Goal: Check status: Check status

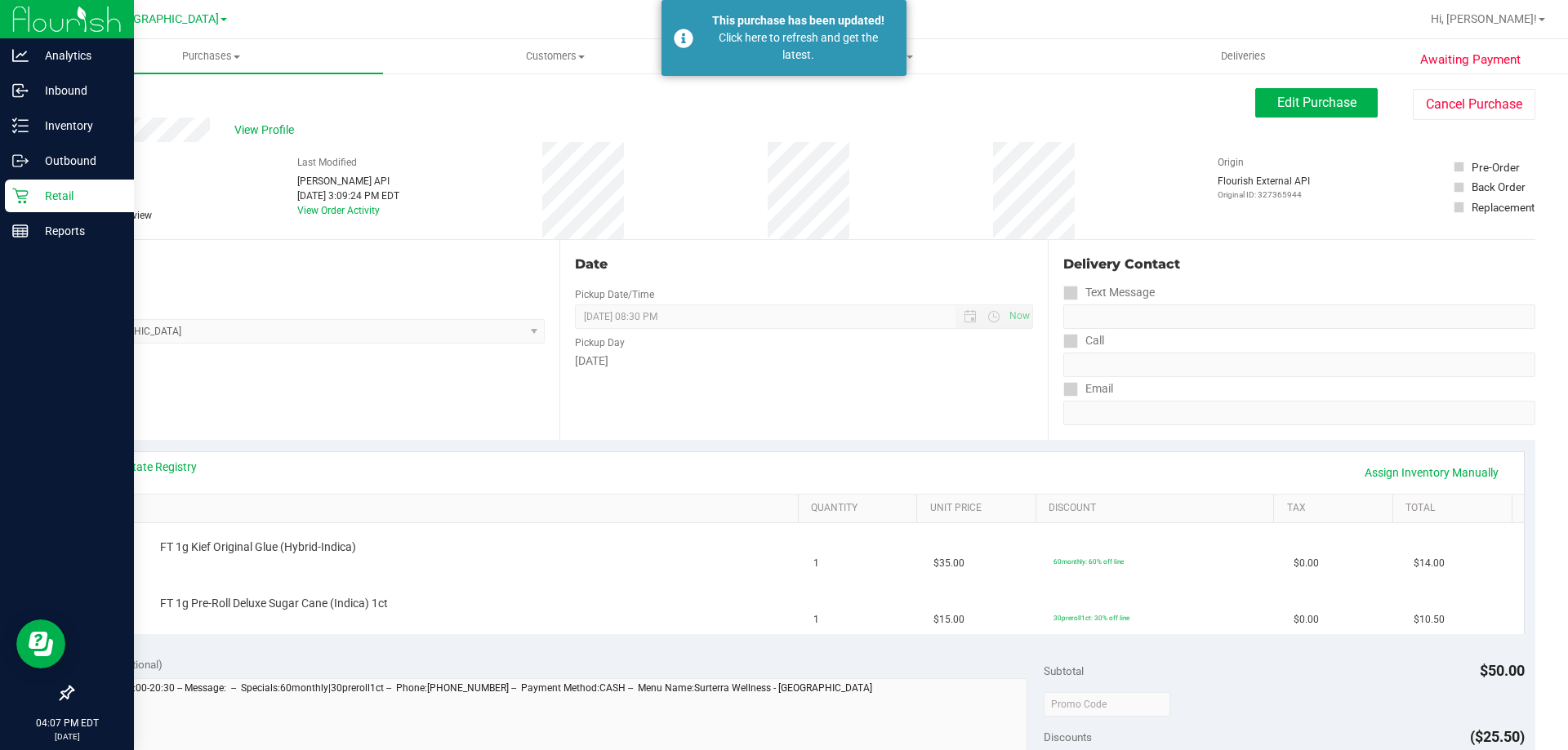
click at [41, 203] on p "Retail" at bounding box center [77, 196] width 98 height 19
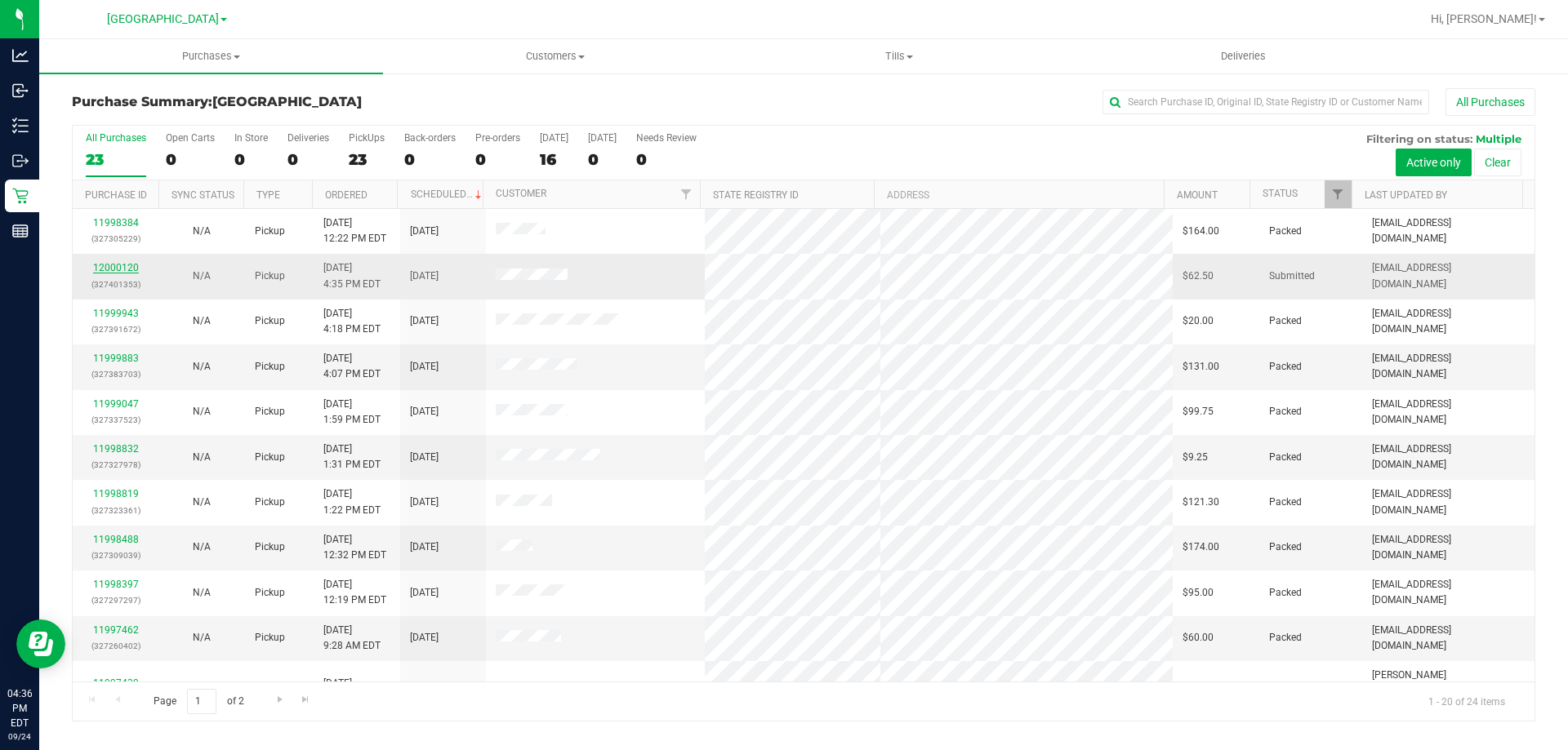
click at [115, 269] on link "12000120" at bounding box center [116, 267] width 46 height 11
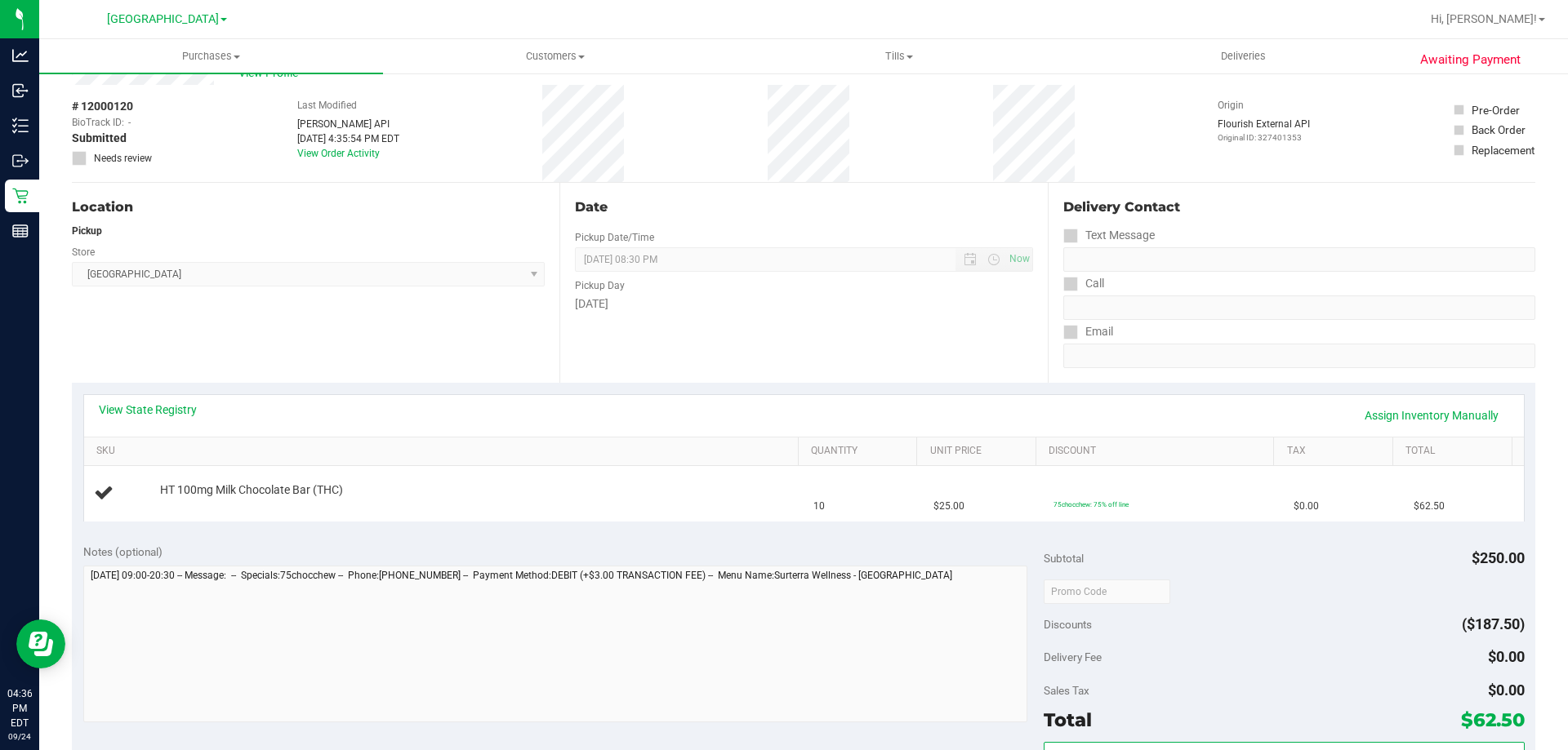
scroll to position [82, 0]
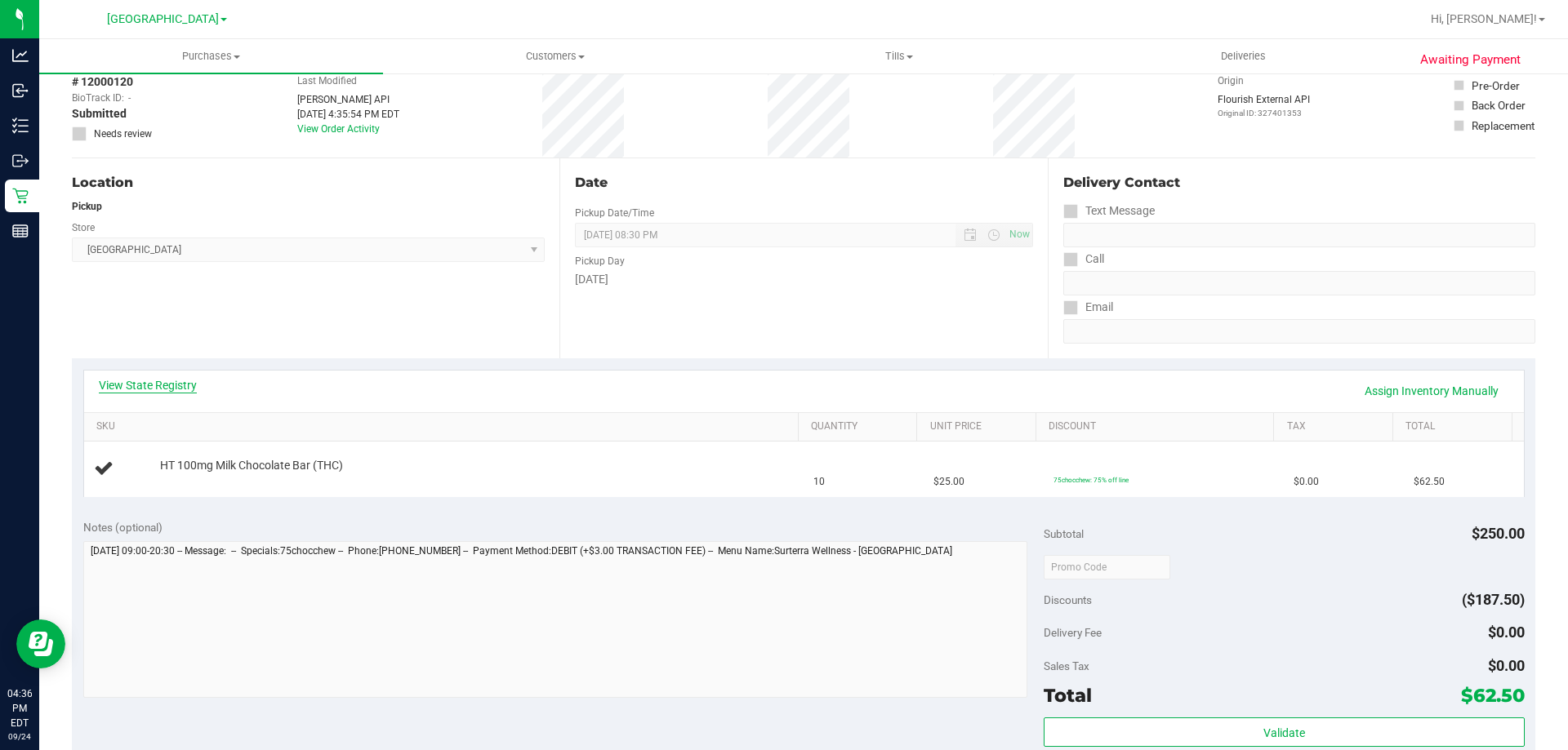
click at [167, 380] on link "View State Registry" at bounding box center [147, 385] width 98 height 17
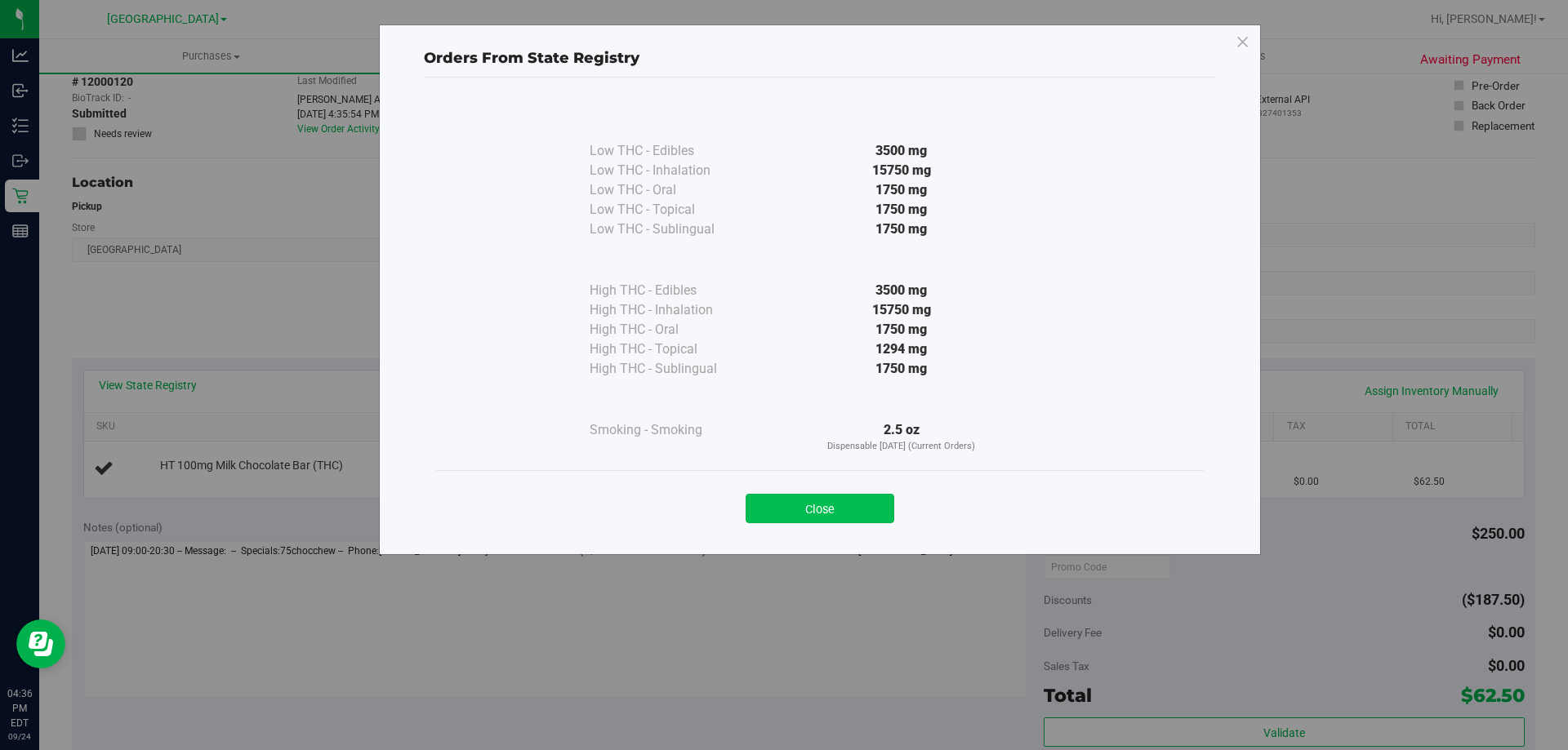
click at [814, 498] on button "Close" at bounding box center [820, 508] width 149 height 29
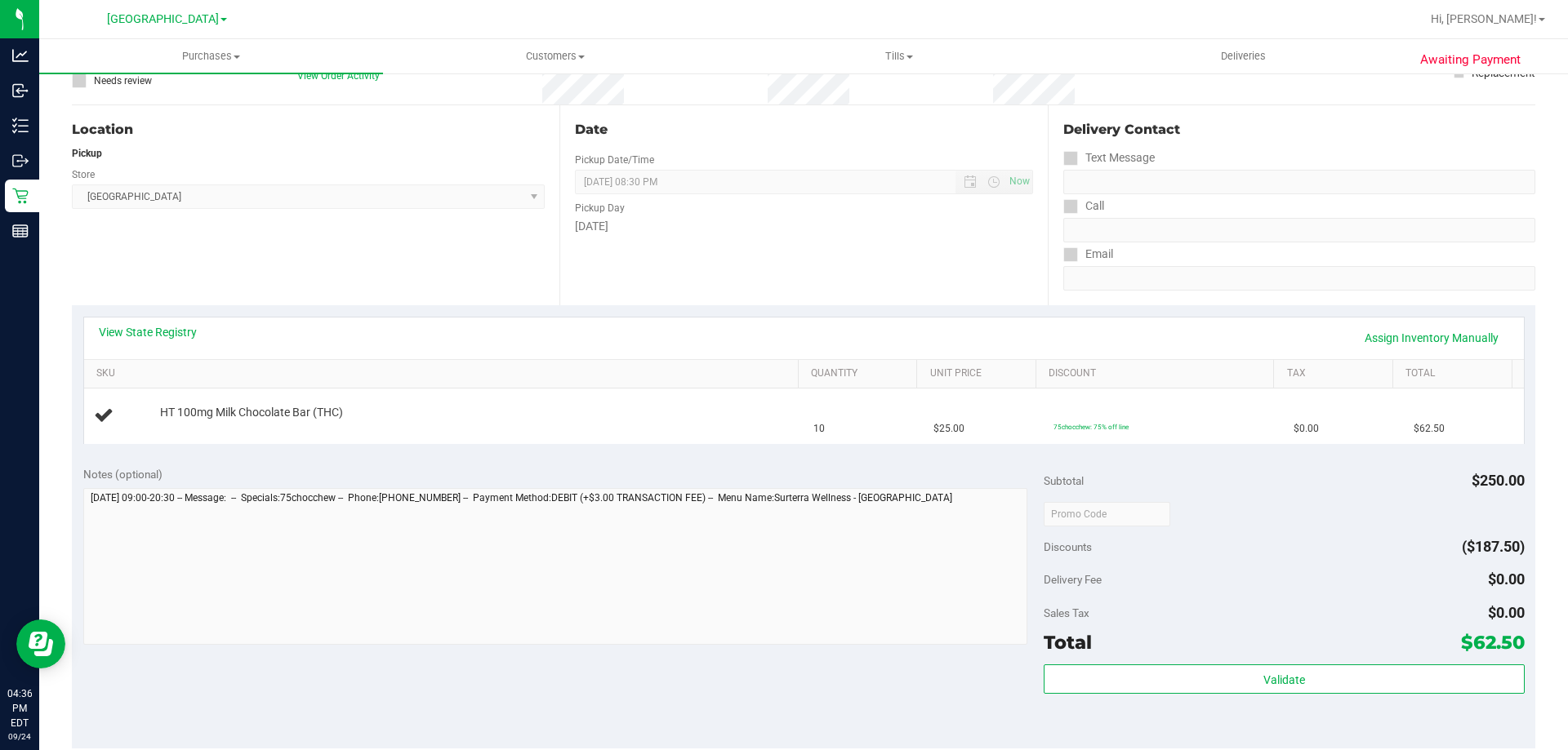
scroll to position [163, 0]
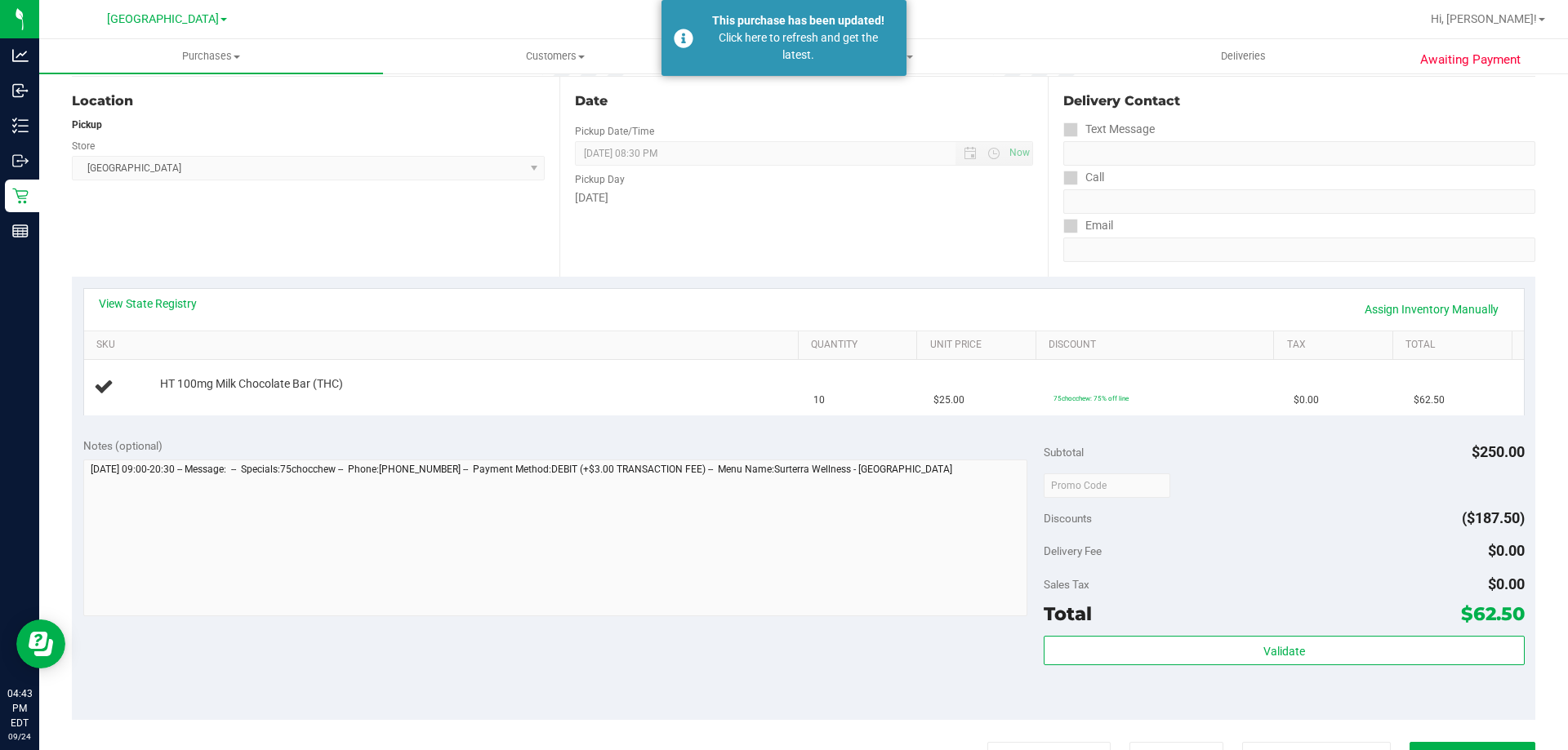
click at [40, 195] on div "Awaiting Payment Back Edit Purchase Cancel Purchase View Profile # 12000120 Bio…" at bounding box center [803, 521] width 1528 height 1225
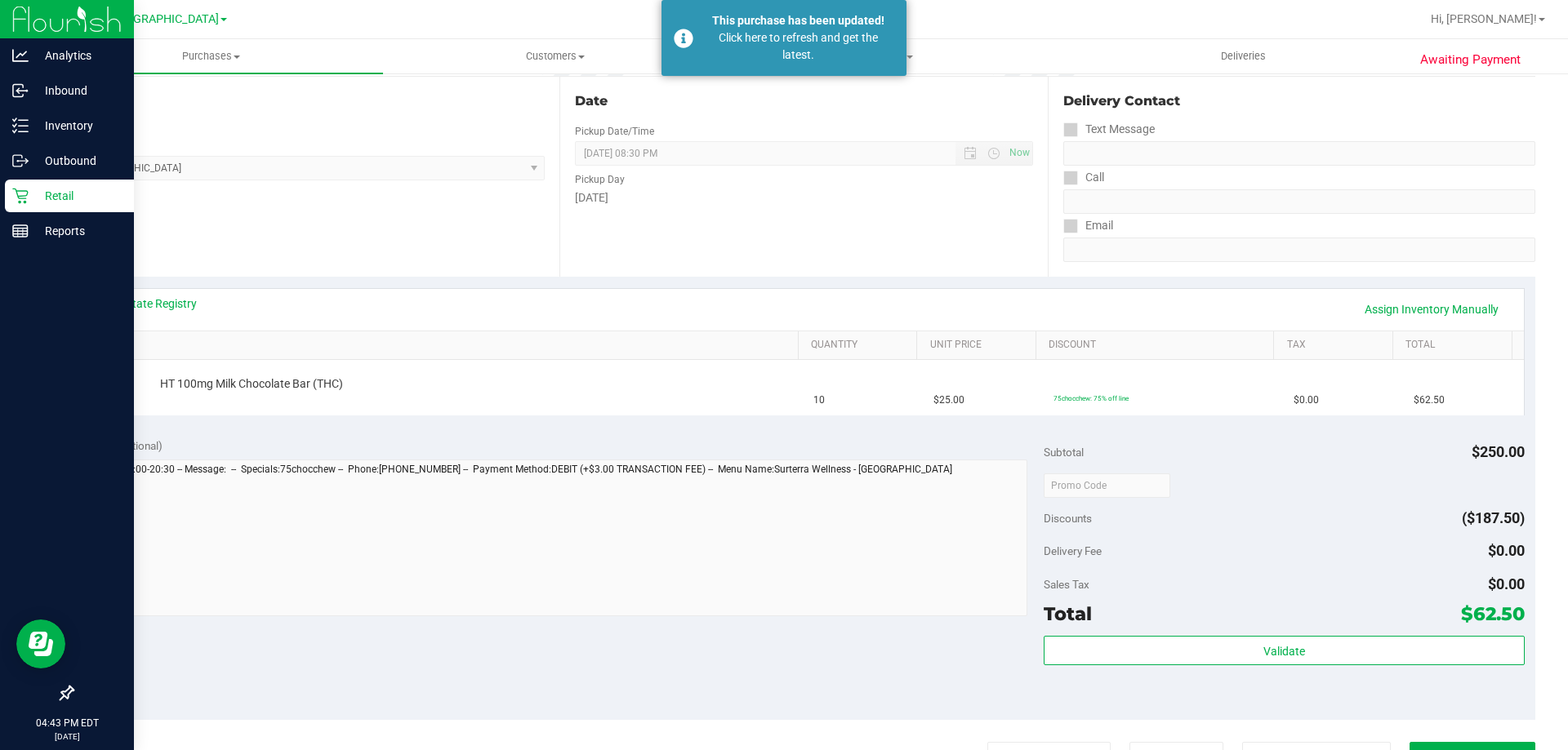
click at [32, 195] on p "Retail" at bounding box center [77, 196] width 98 height 19
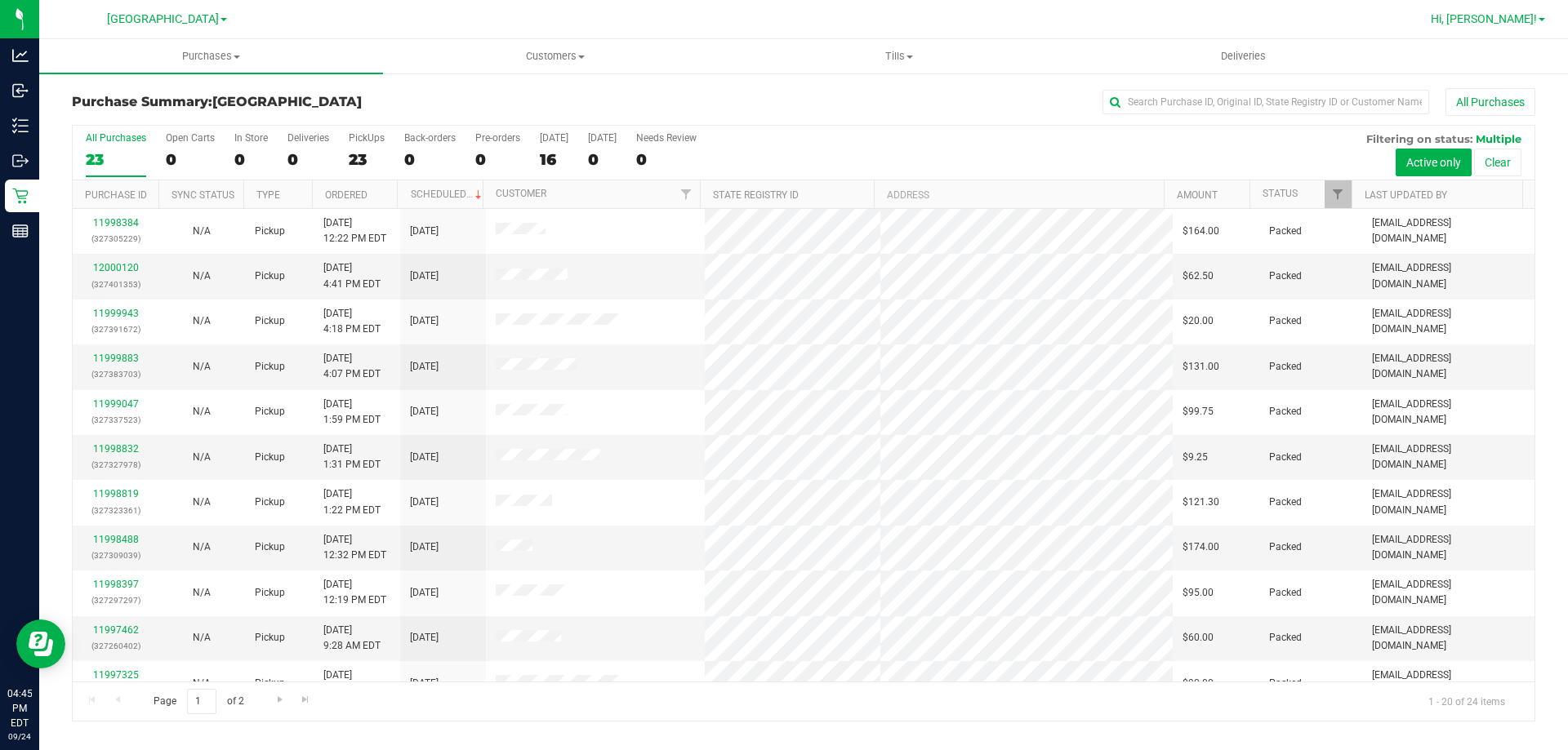
click at [1534, 16] on span "Hi, [PERSON_NAME]!" at bounding box center [1483, 19] width 106 height 13
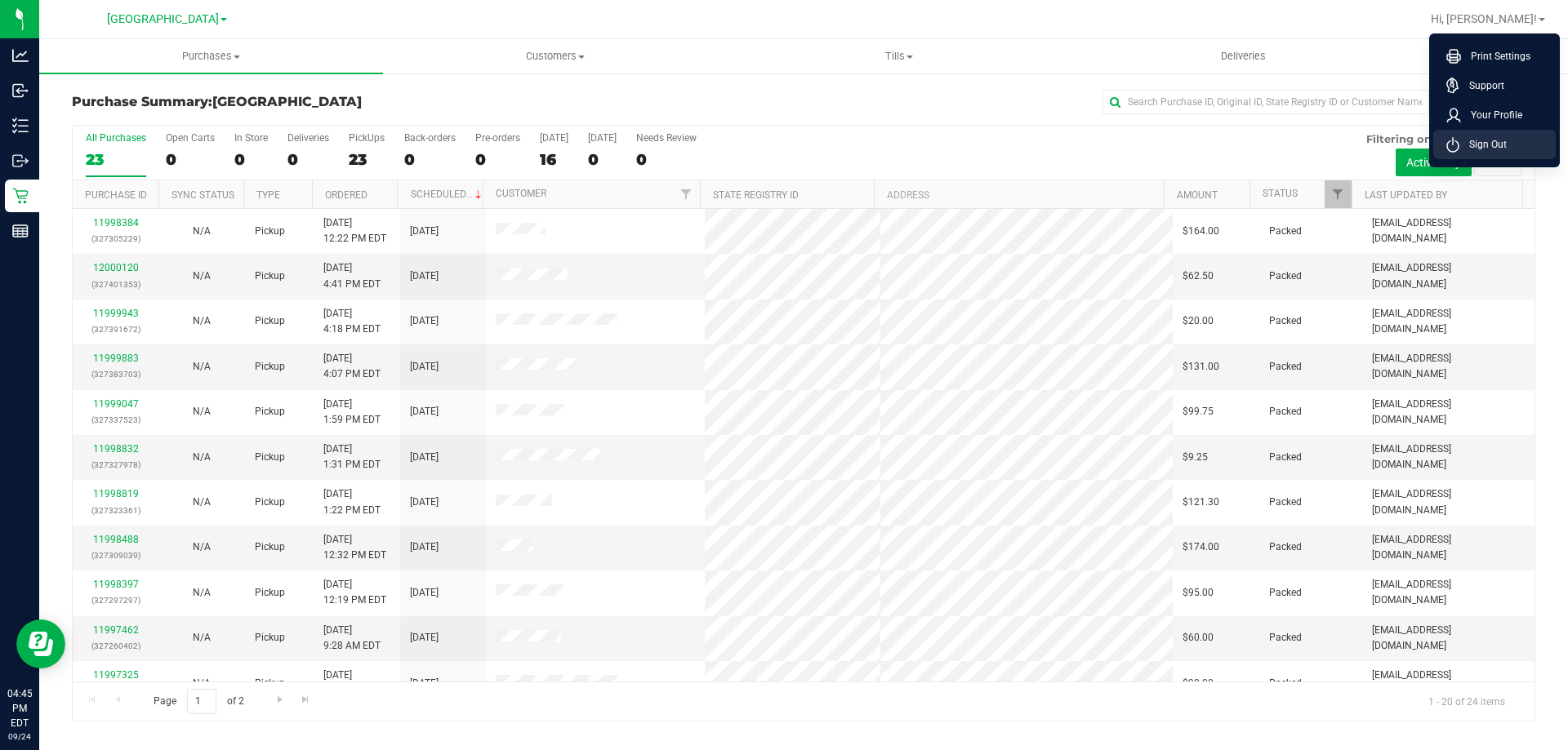
click at [1494, 141] on span "Sign Out" at bounding box center [1483, 145] width 48 height 17
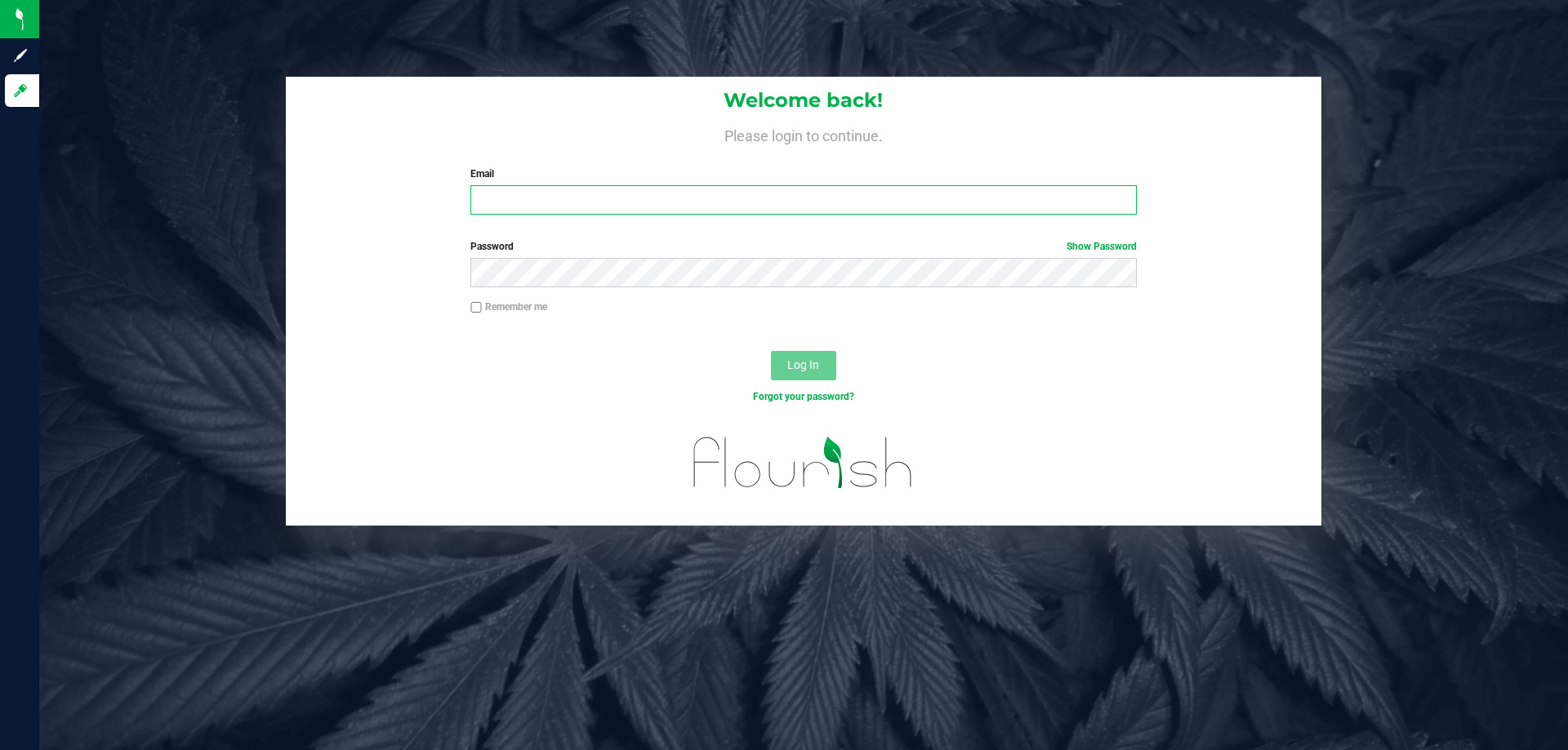
click at [628, 195] on input "Email" at bounding box center [803, 199] width 665 height 29
type input "[EMAIL_ADDRESS][DOMAIN_NAME]"
click at [771, 351] on button "Log In" at bounding box center [804, 365] width 65 height 29
